Goal: Task Accomplishment & Management: Use online tool/utility

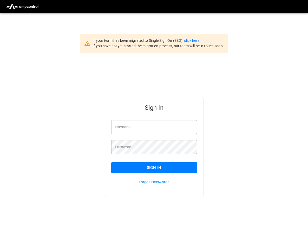
scroll to position [13, 0]
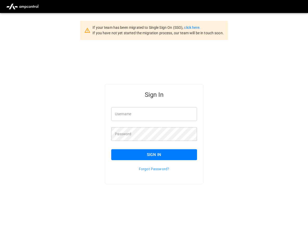
type input "**********"
click at [132, 153] on button "Sign In" at bounding box center [154, 154] width 86 height 11
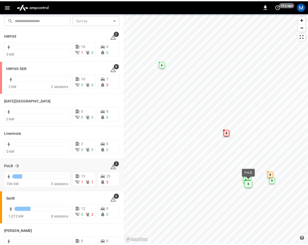
scroll to position [92, 0]
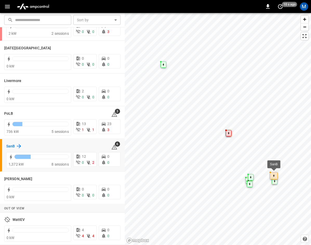
click at [13, 144] on h6 "SanB" at bounding box center [10, 147] width 9 height 6
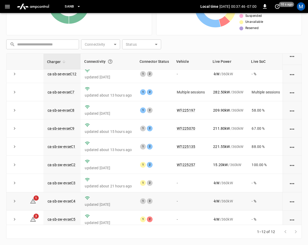
scroll to position [69, 0]
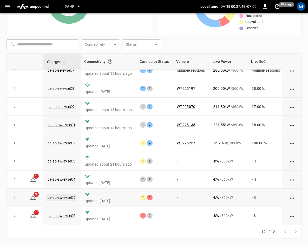
click at [64, 195] on link "ca-sb-sw-evseC5" at bounding box center [62, 198] width 30 height 6
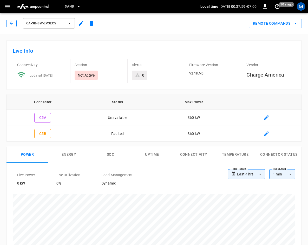
click at [13, 24] on icon "button" at bounding box center [11, 23] width 5 height 5
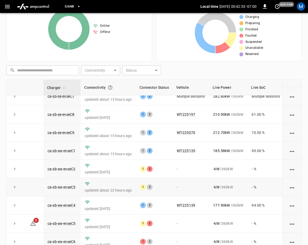
scroll to position [69, 0]
click at [63, 221] on link "ca-sb-sw-evseC5" at bounding box center [62, 224] width 30 height 6
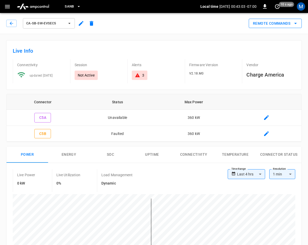
click at [291, 23] on button "Remote Commands" at bounding box center [275, 24] width 53 height 10
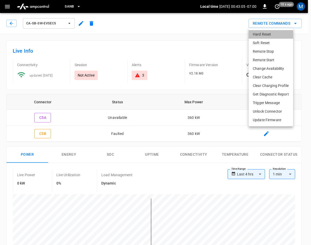
click at [267, 35] on li "Hard Reset" at bounding box center [271, 34] width 44 height 9
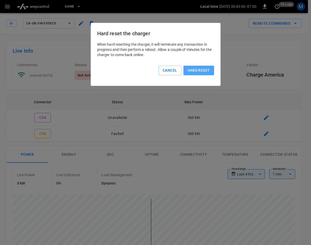
click at [201, 70] on button "Hard reset" at bounding box center [199, 71] width 31 height 10
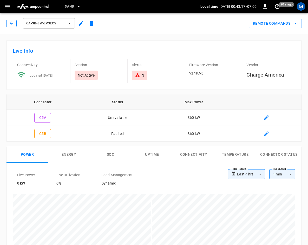
click at [15, 25] on button "button" at bounding box center [11, 23] width 10 height 7
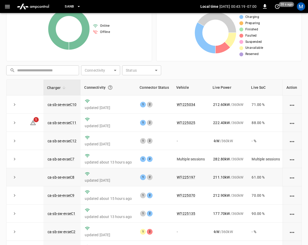
scroll to position [69, 0]
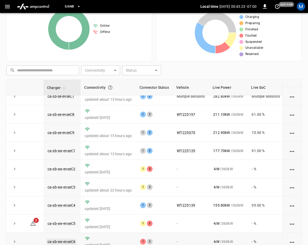
click at [64, 239] on link "ca-sb-sw-evseC6" at bounding box center [62, 242] width 30 height 6
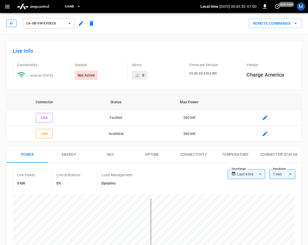
click at [9, 23] on icon "button" at bounding box center [11, 23] width 5 height 5
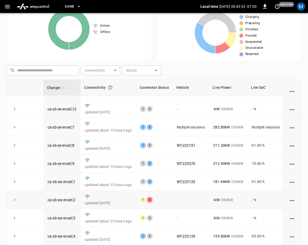
scroll to position [69, 0]
